Goal: Information Seeking & Learning: Learn about a topic

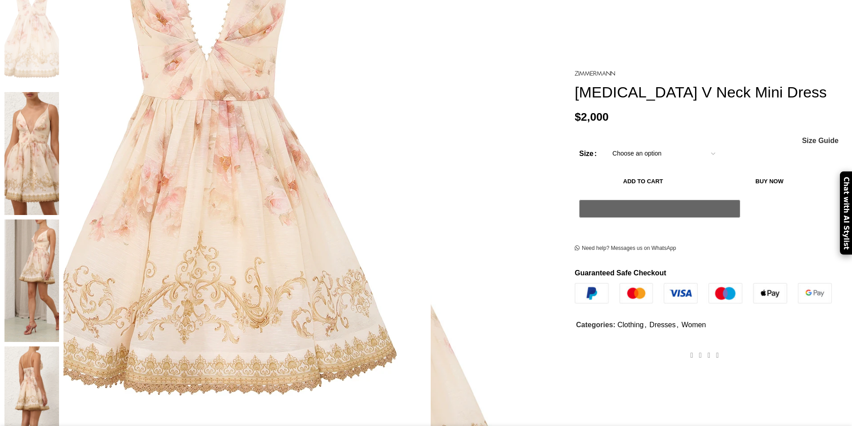
scroll to position [221, 0]
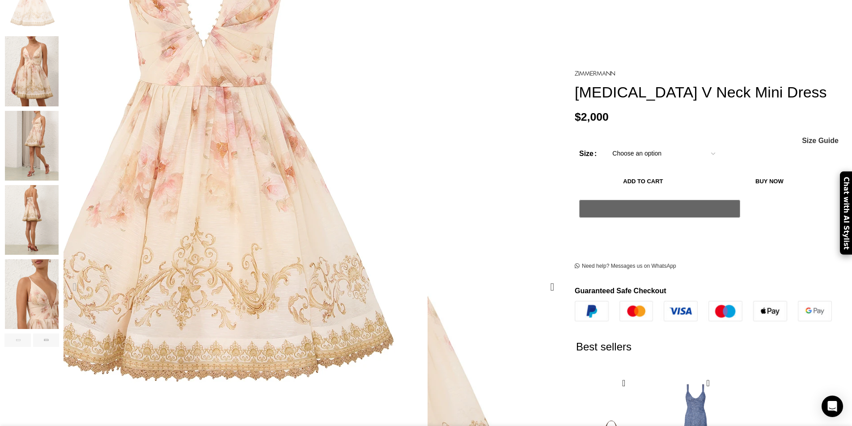
click at [380, 178] on img "1 / 8" at bounding box center [203, 135] width 447 height 581
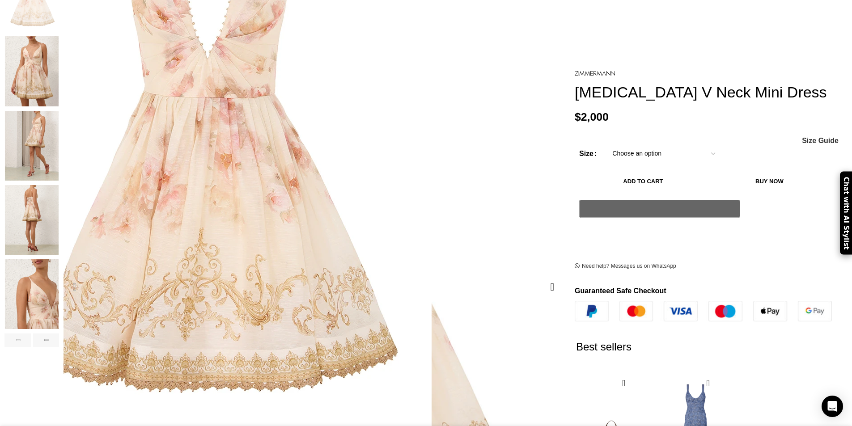
click at [372, 158] on img "1 / 8" at bounding box center [207, 147] width 447 height 581
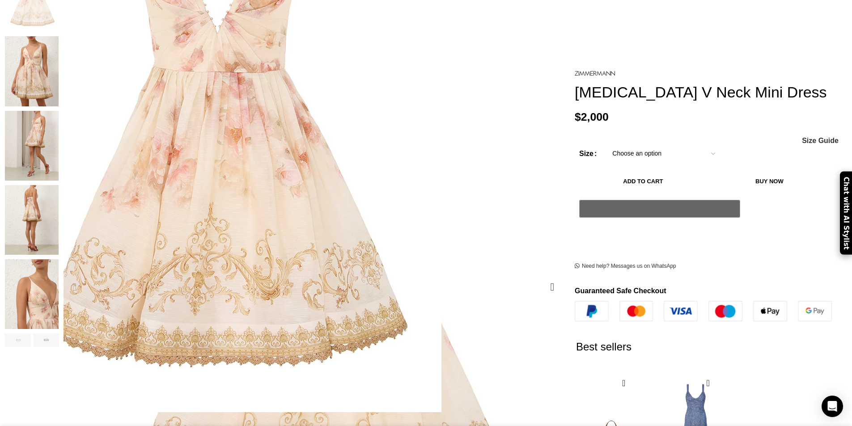
click at [350, 235] on img "1 / 8" at bounding box center [217, 121] width 447 height 581
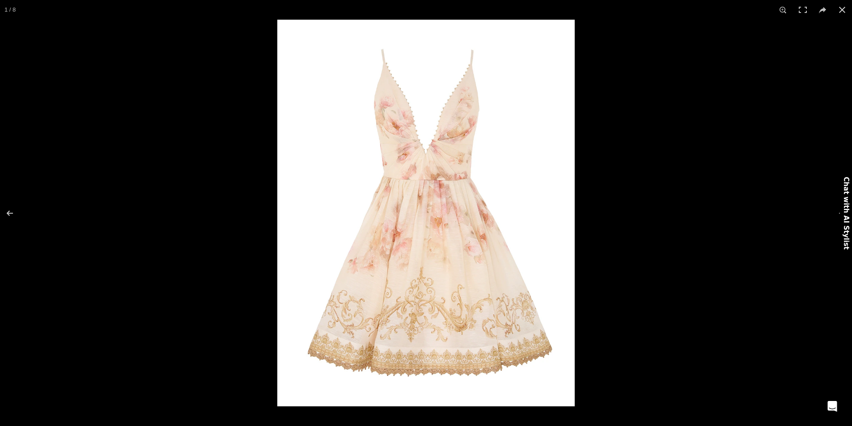
drag, startPoint x: 369, startPoint y: 213, endPoint x: 371, endPoint y: 209, distance: 4.6
click at [395, 132] on img at bounding box center [425, 213] width 297 height 387
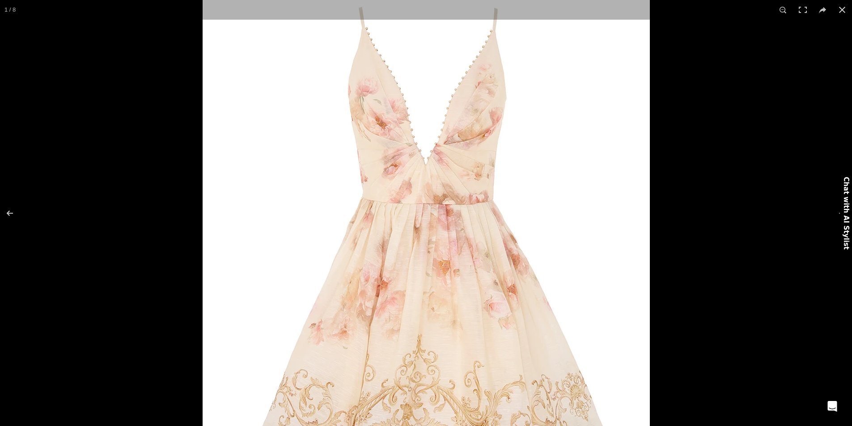
click at [439, 240] on img at bounding box center [425, 253] width 447 height 581
click at [440, 243] on img at bounding box center [425, 253] width 447 height 581
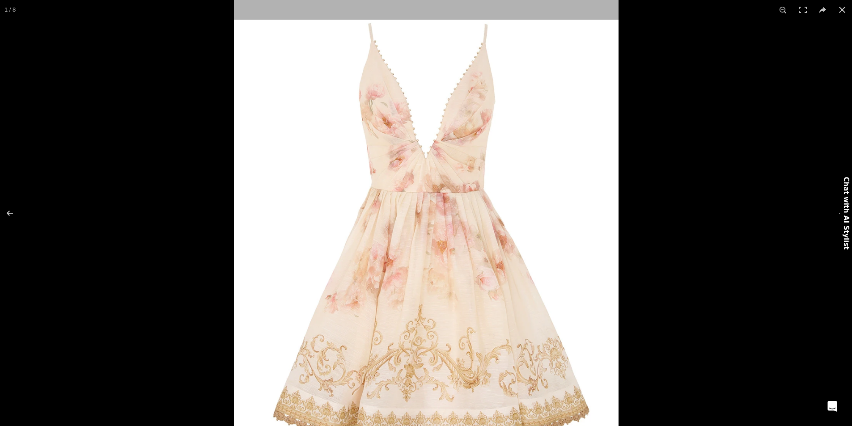
click at [446, 251] on img at bounding box center [426, 235] width 384 height 500
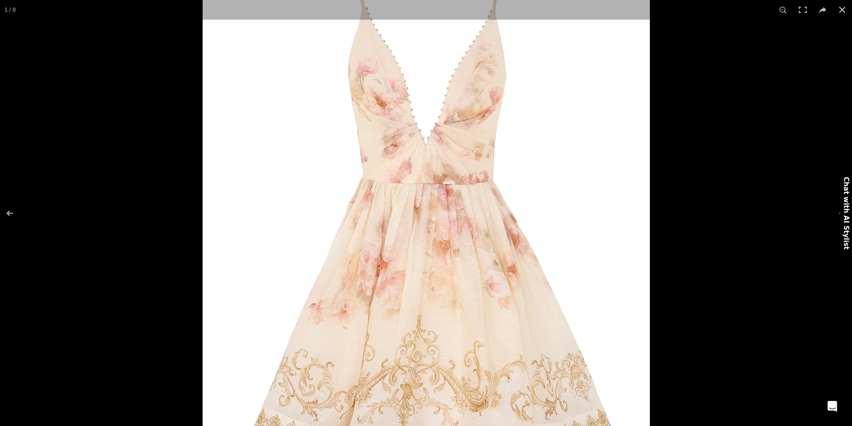
click at [524, 170] on img at bounding box center [425, 233] width 447 height 581
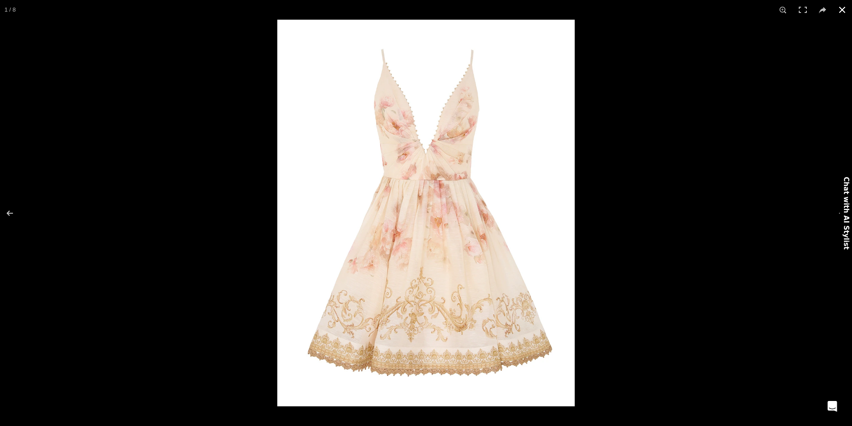
click at [839, 10] on button at bounding box center [842, 10] width 20 height 20
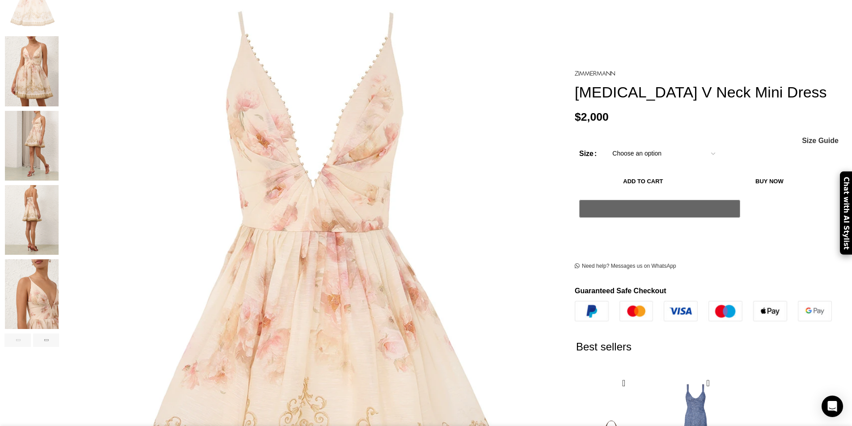
scroll to position [0, 565]
click at [59, 66] on img "2 / 8" at bounding box center [31, 71] width 55 height 70
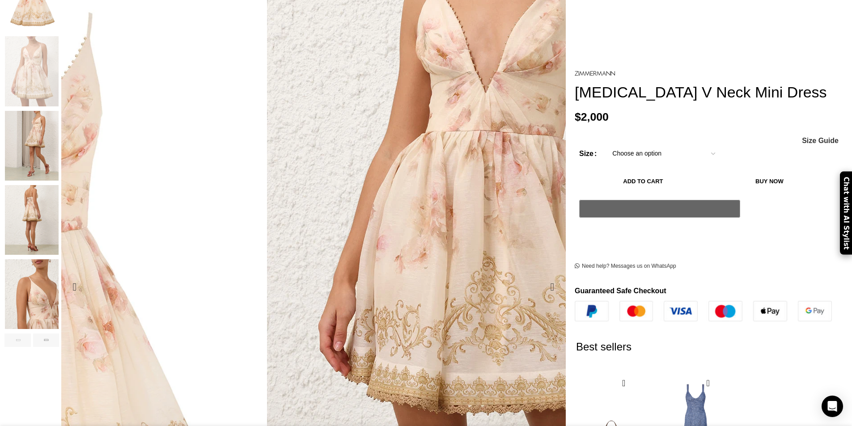
click at [421, 193] on img "2 / 8" at bounding box center [490, 183] width 447 height 581
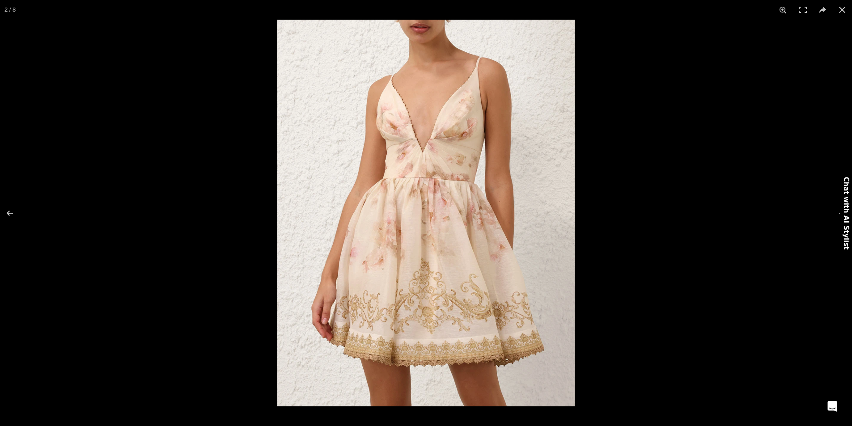
click at [434, 299] on img at bounding box center [425, 213] width 297 height 387
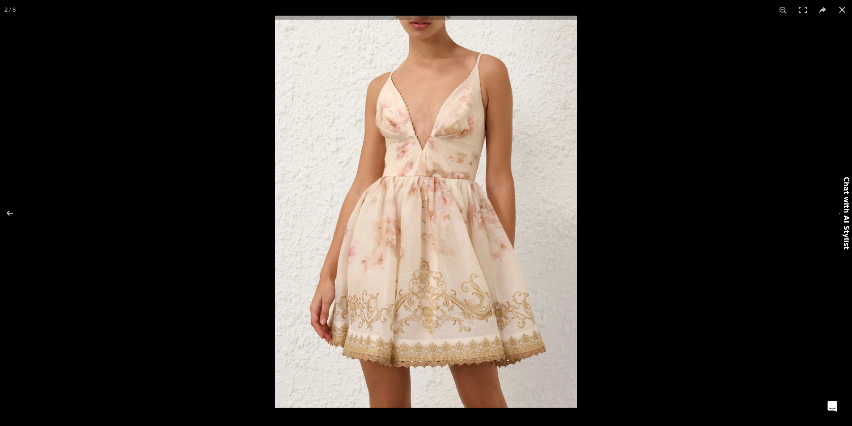
click at [439, 302] on img at bounding box center [426, 212] width 302 height 392
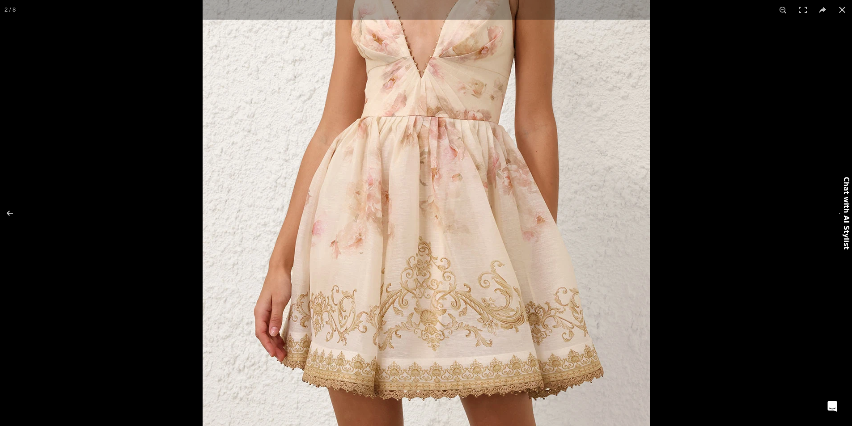
click at [508, 273] on img at bounding box center [425, 168] width 447 height 581
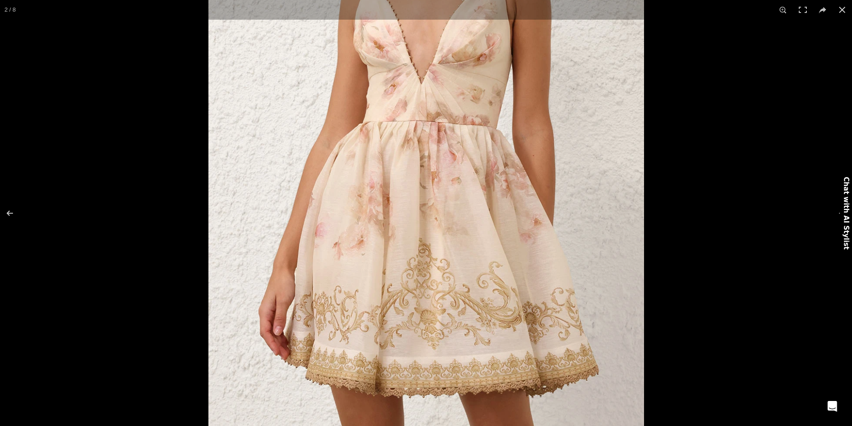
click at [511, 274] on img at bounding box center [425, 172] width 435 height 565
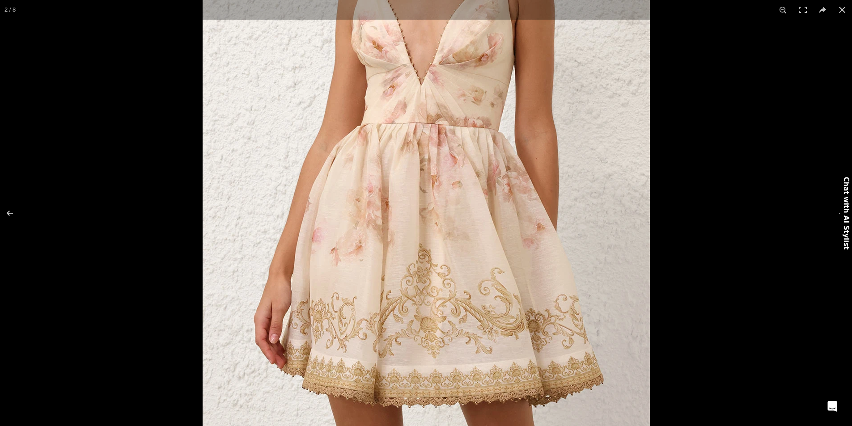
click at [468, 213] on img at bounding box center [425, 176] width 447 height 581
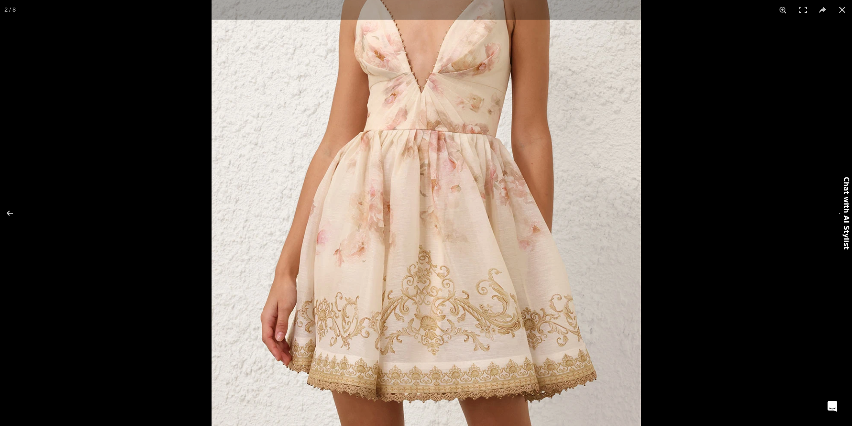
click at [469, 217] on img at bounding box center [426, 180] width 430 height 558
click at [470, 218] on img at bounding box center [426, 180] width 430 height 558
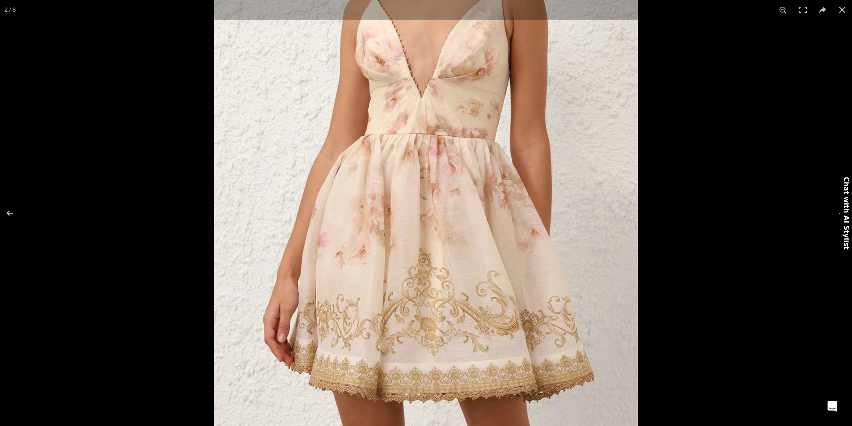
scroll to position [0, 659]
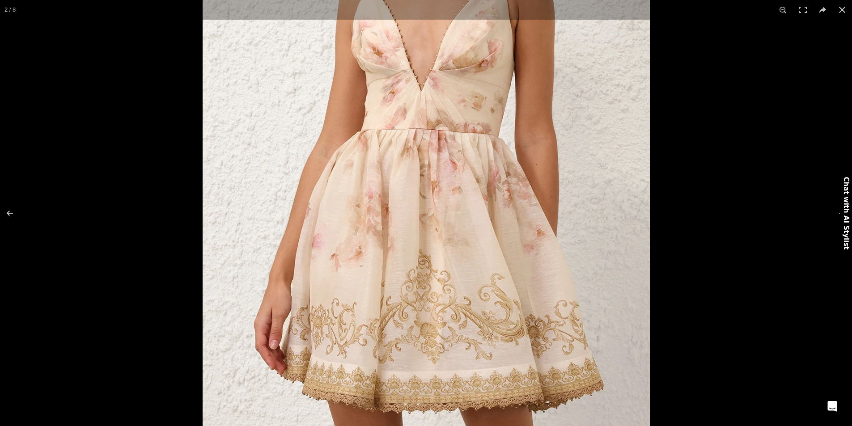
click at [435, 244] on img at bounding box center [425, 181] width 447 height 581
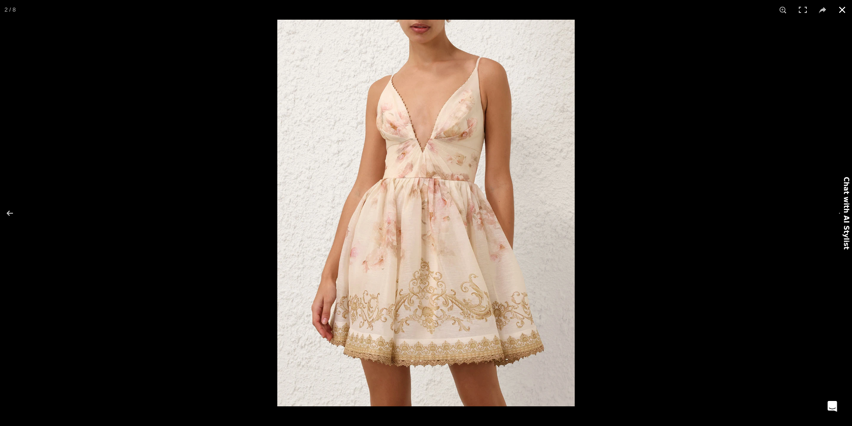
click at [841, 6] on button at bounding box center [842, 10] width 20 height 20
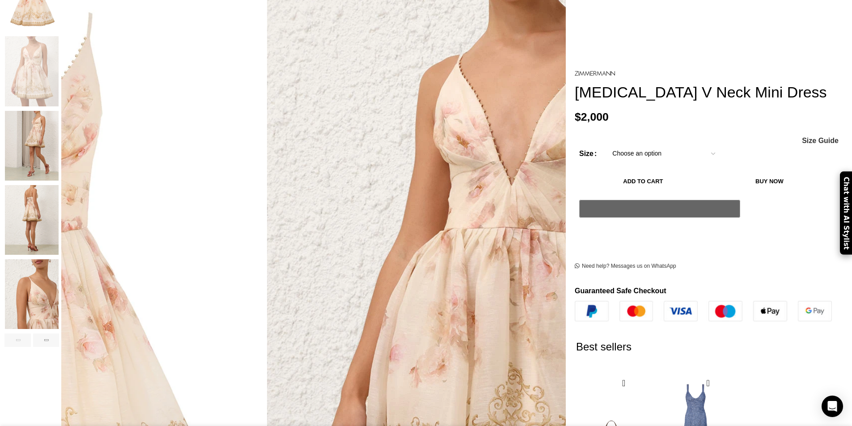
click at [59, 157] on img "3 / 8" at bounding box center [31, 146] width 55 height 70
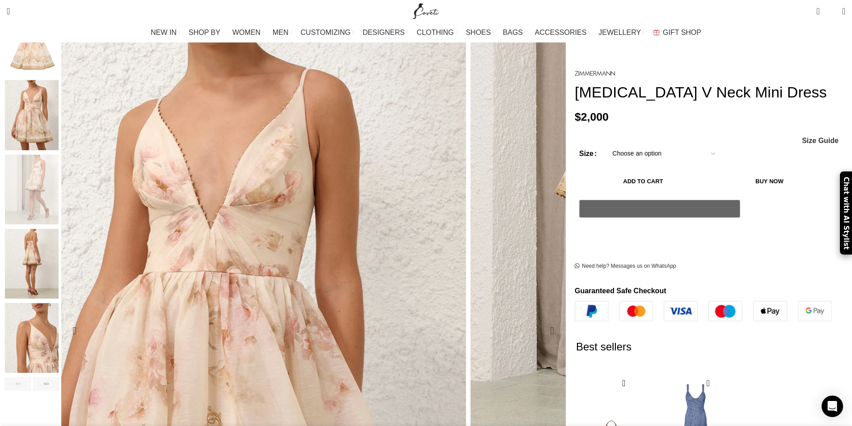
scroll to position [207, 0]
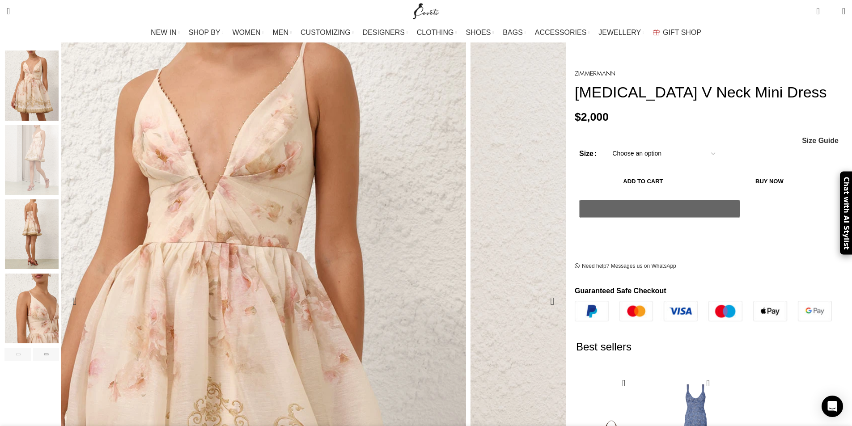
click at [59, 220] on img "4 / 8" at bounding box center [31, 234] width 55 height 70
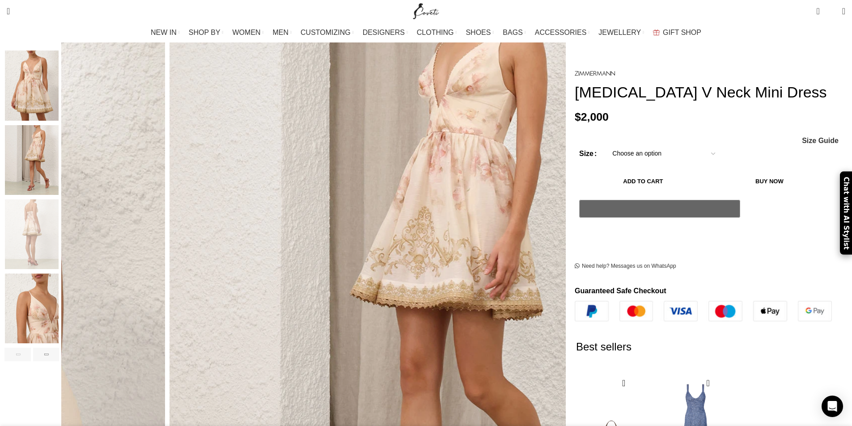
click at [59, 317] on img "5 / 8" at bounding box center [31, 309] width 55 height 70
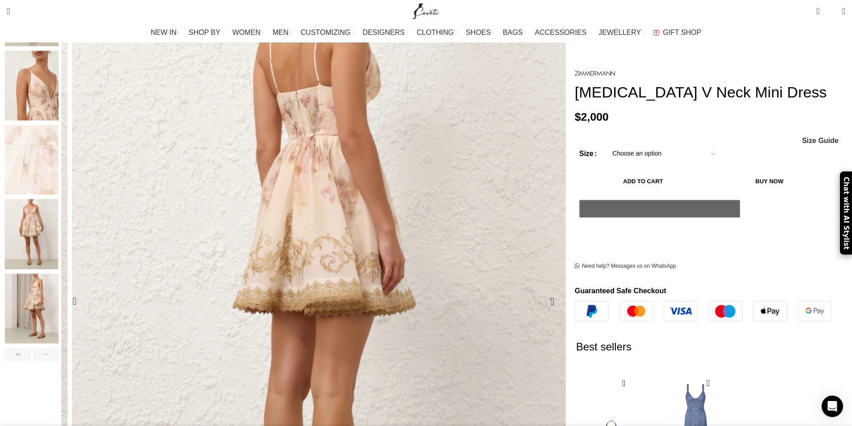
scroll to position [0, 847]
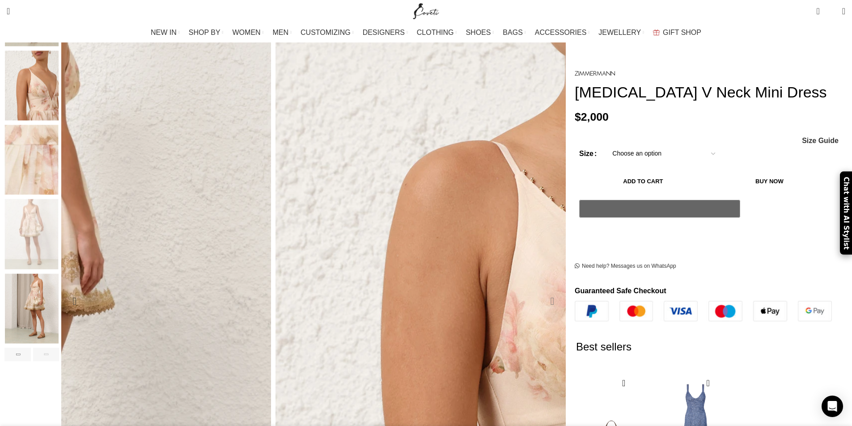
click at [541, 290] on div "Next slide" at bounding box center [552, 301] width 22 height 22
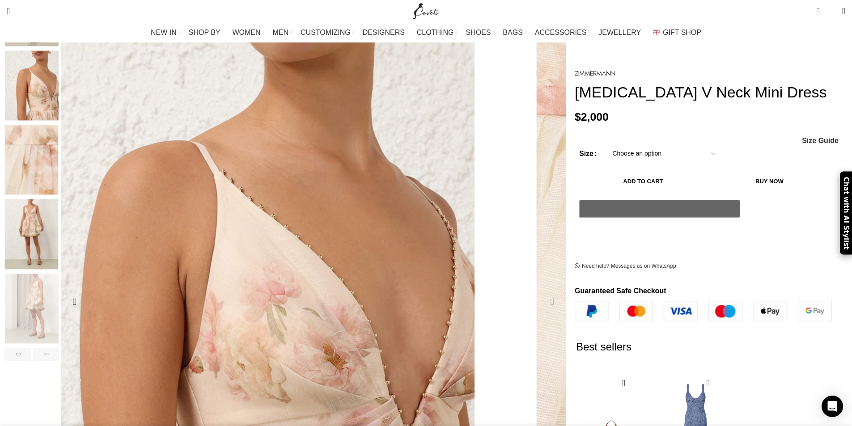
click at [541, 290] on div "Next slide" at bounding box center [552, 301] width 22 height 22
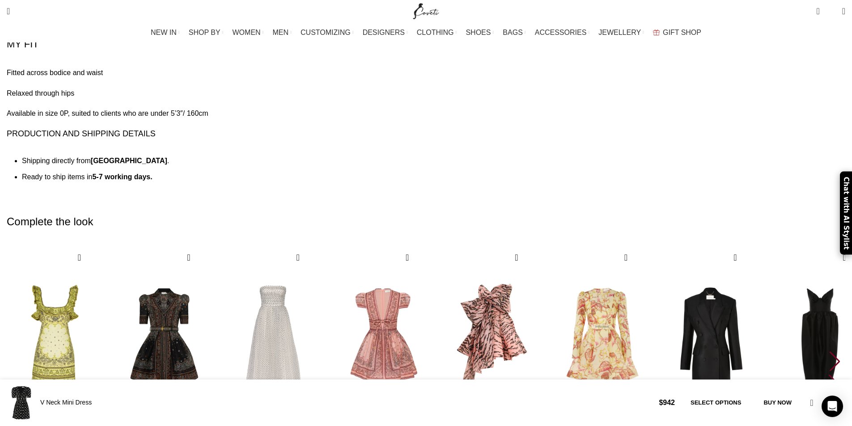
scroll to position [0, 94]
click at [828, 351] on div "Next slide" at bounding box center [834, 361] width 12 height 20
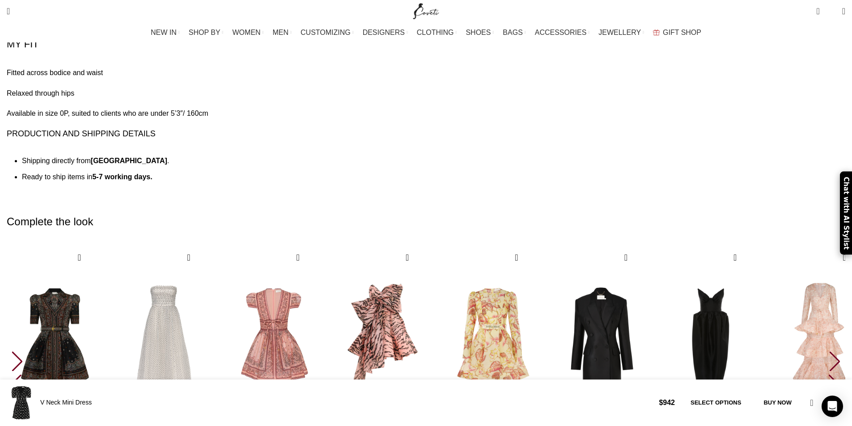
click at [828, 351] on div "Next slide" at bounding box center [834, 361] width 12 height 20
